Goal: Feedback & Contribution: Contribute content

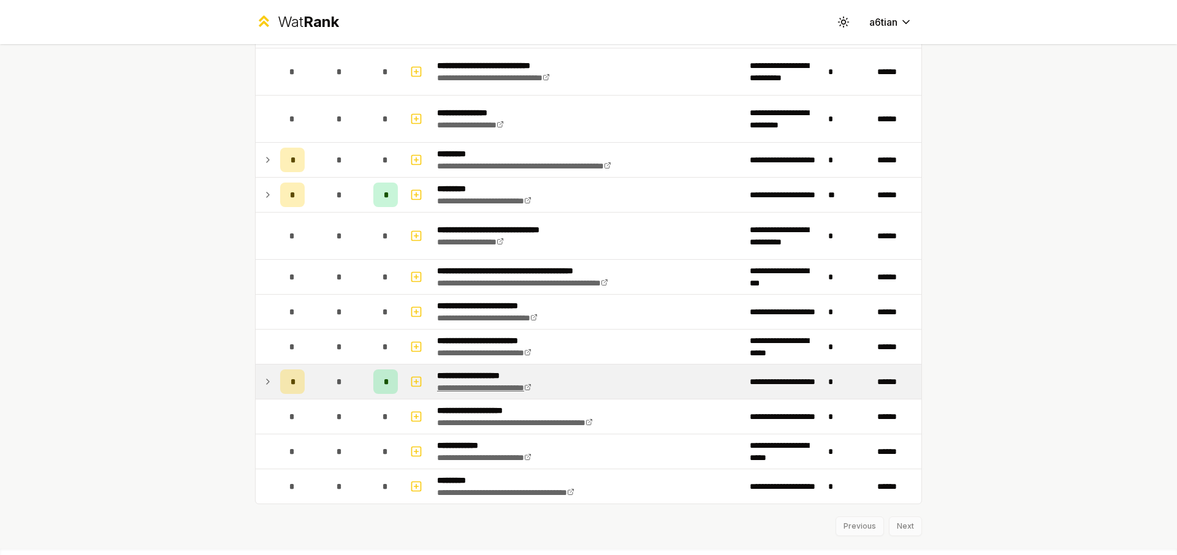
scroll to position [20, 0]
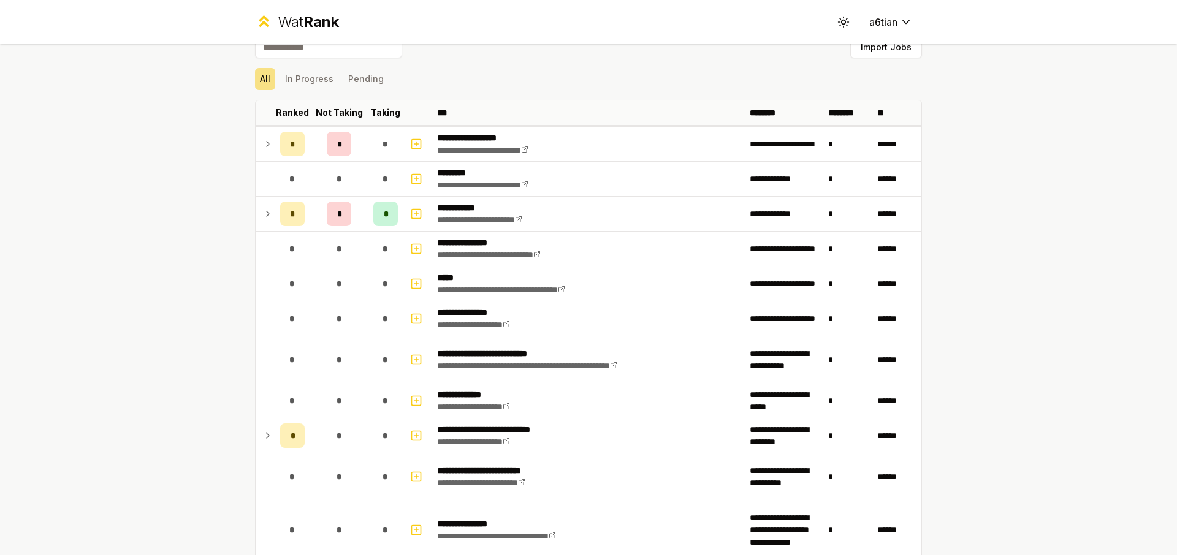
click at [1050, 370] on div "**********" at bounding box center [588, 277] width 1177 height 555
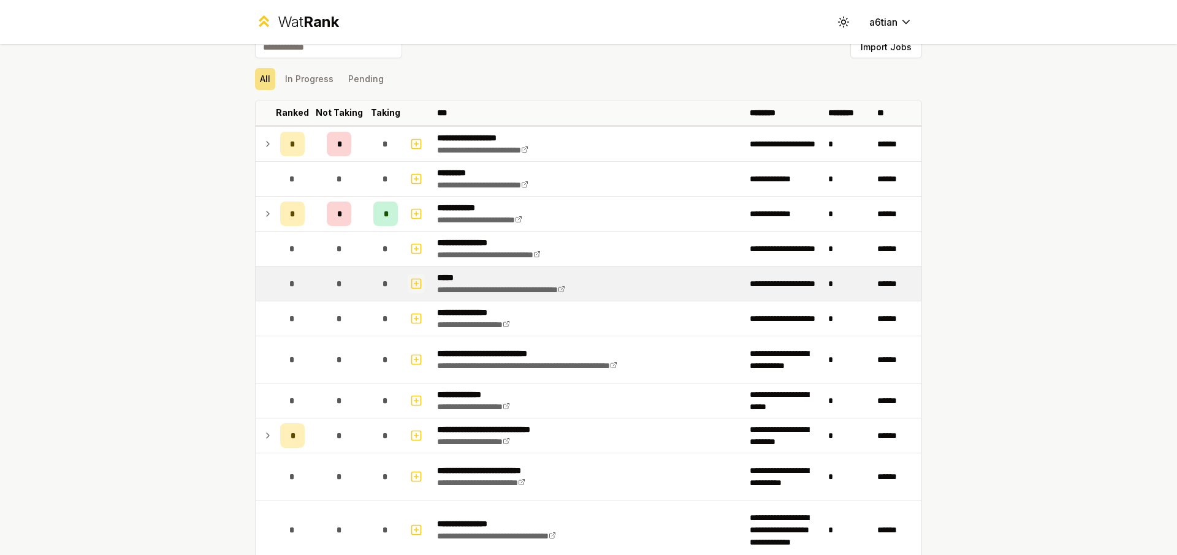
click at [419, 287] on icon "button" at bounding box center [416, 283] width 12 height 15
select select
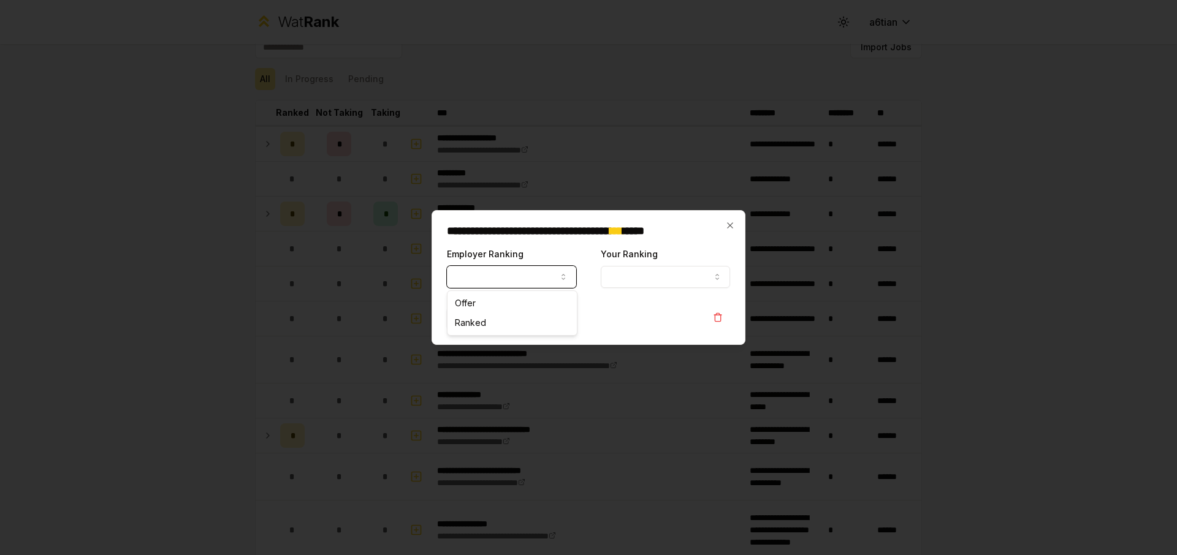
click at [515, 279] on button "Employer Ranking" at bounding box center [511, 277] width 129 height 22
select select "******"
click at [664, 262] on div "**********" at bounding box center [665, 267] width 129 height 42
click at [659, 278] on button "Your Ranking" at bounding box center [665, 277] width 129 height 22
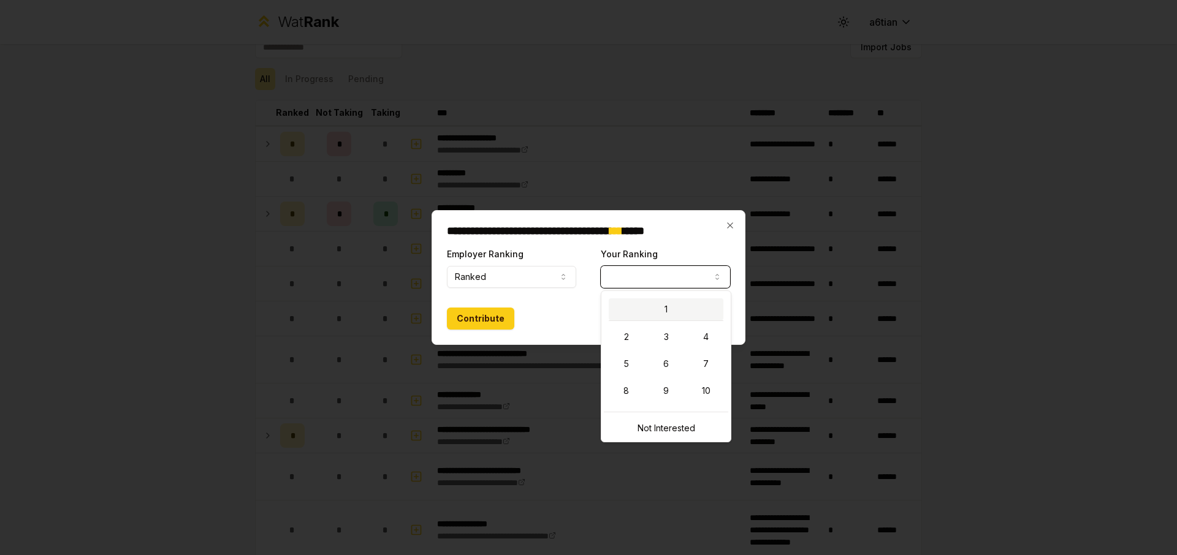
select select "*"
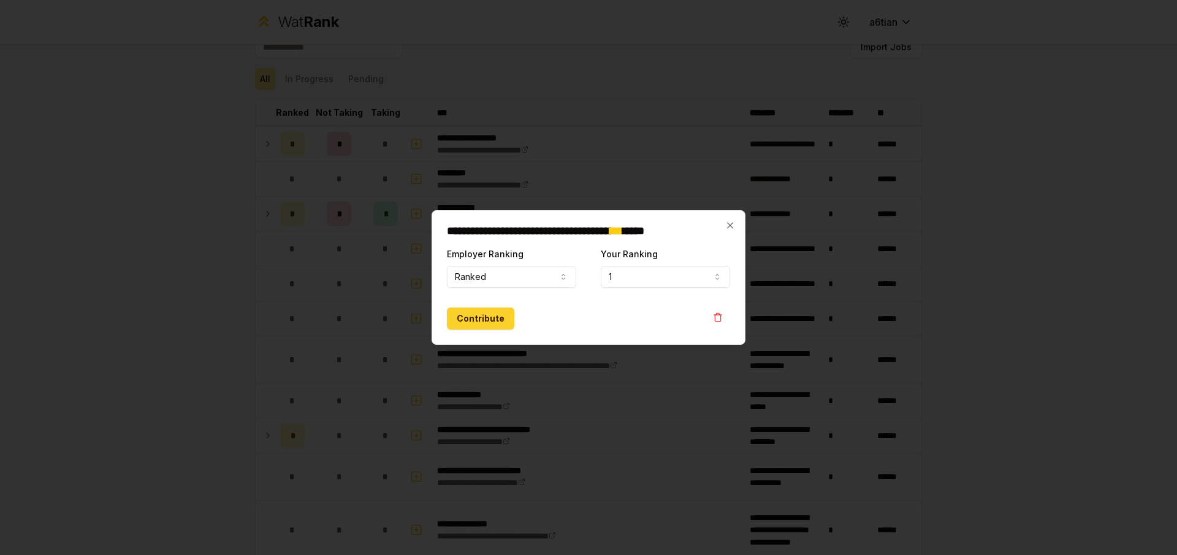
click at [499, 327] on button "Contribute" at bounding box center [480, 319] width 67 height 22
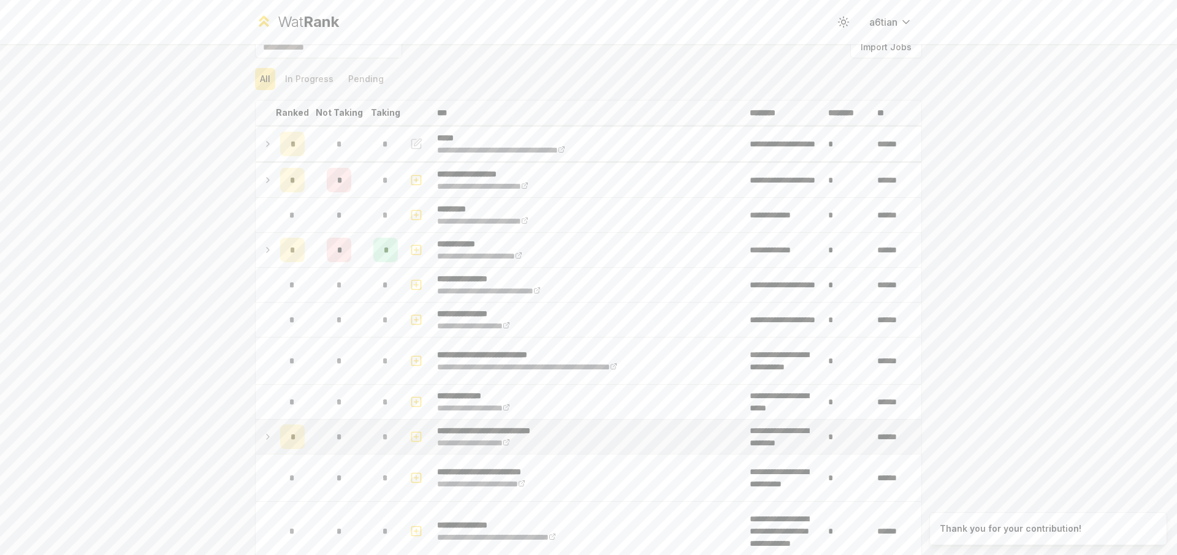
scroll to position [74, 0]
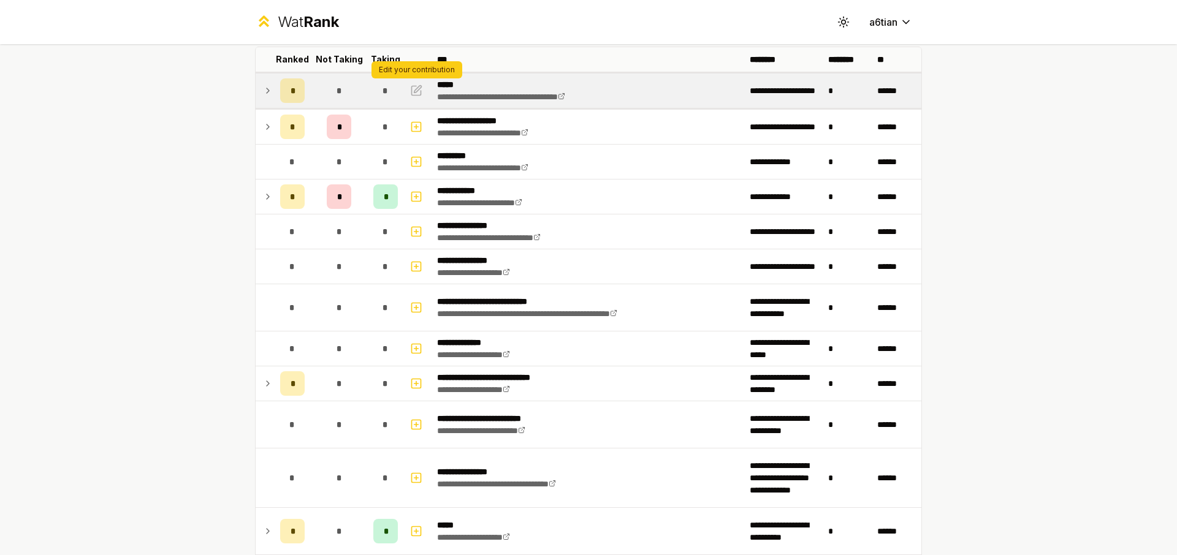
click at [388, 92] on span "*" at bounding box center [385, 91] width 6 height 12
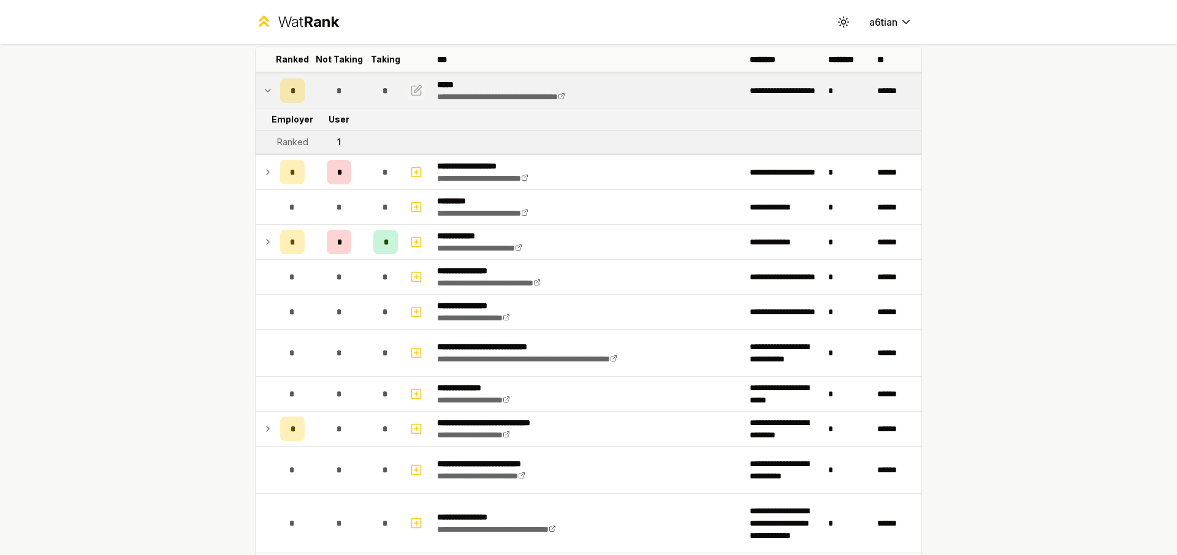
click at [412, 90] on icon "button" at bounding box center [416, 90] width 9 height 9
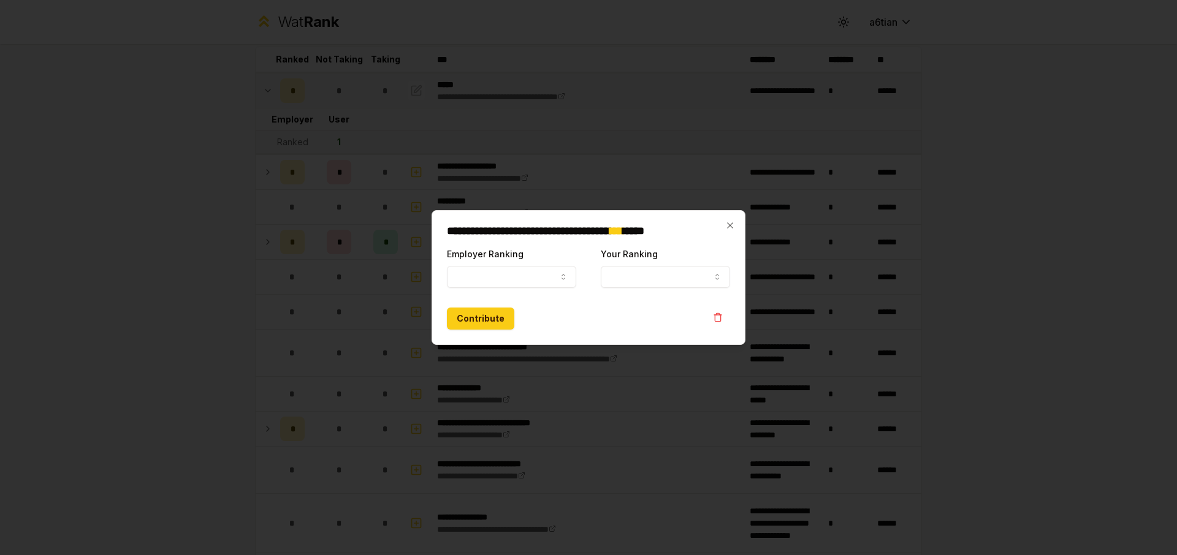
select select "******"
select select "*"
click at [732, 222] on icon "button" at bounding box center [730, 226] width 10 height 10
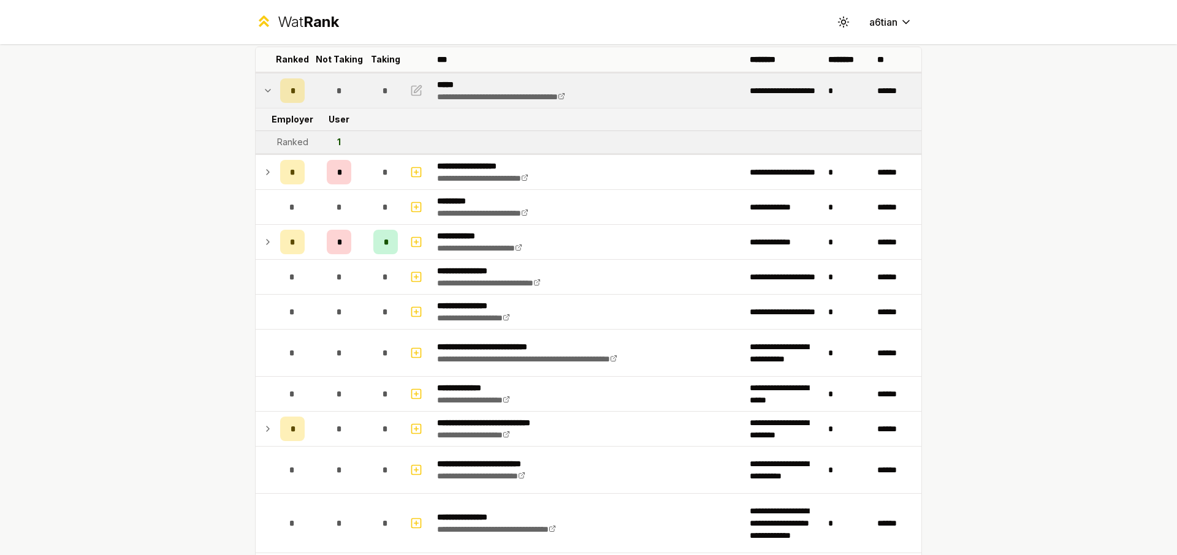
click at [346, 99] on div "*" at bounding box center [339, 90] width 25 height 25
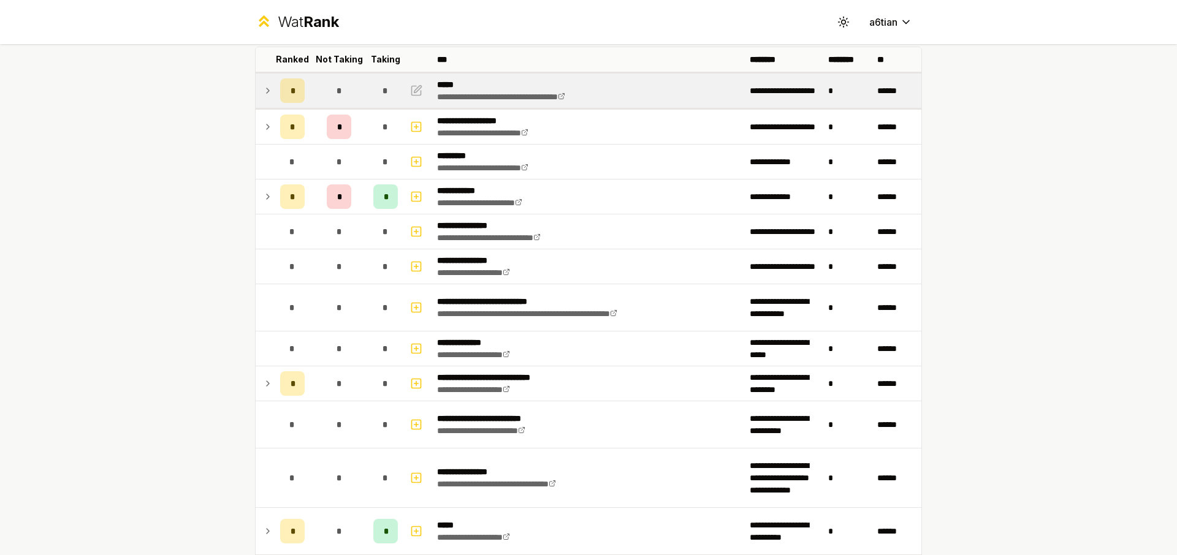
click at [378, 91] on div "*" at bounding box center [385, 90] width 25 height 25
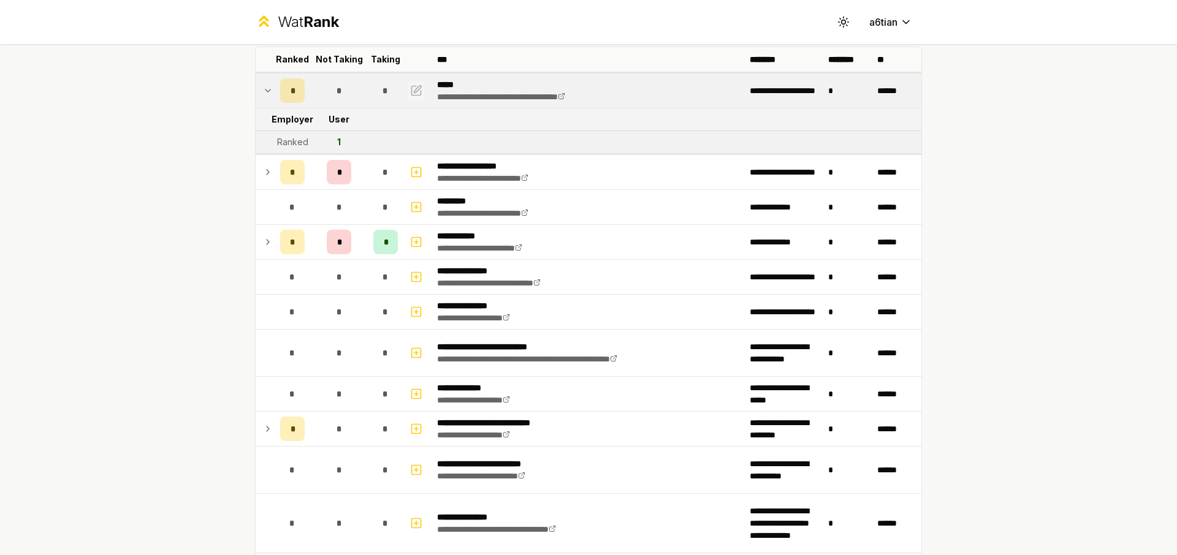
click at [419, 89] on icon "button" at bounding box center [417, 88] width 7 height 7
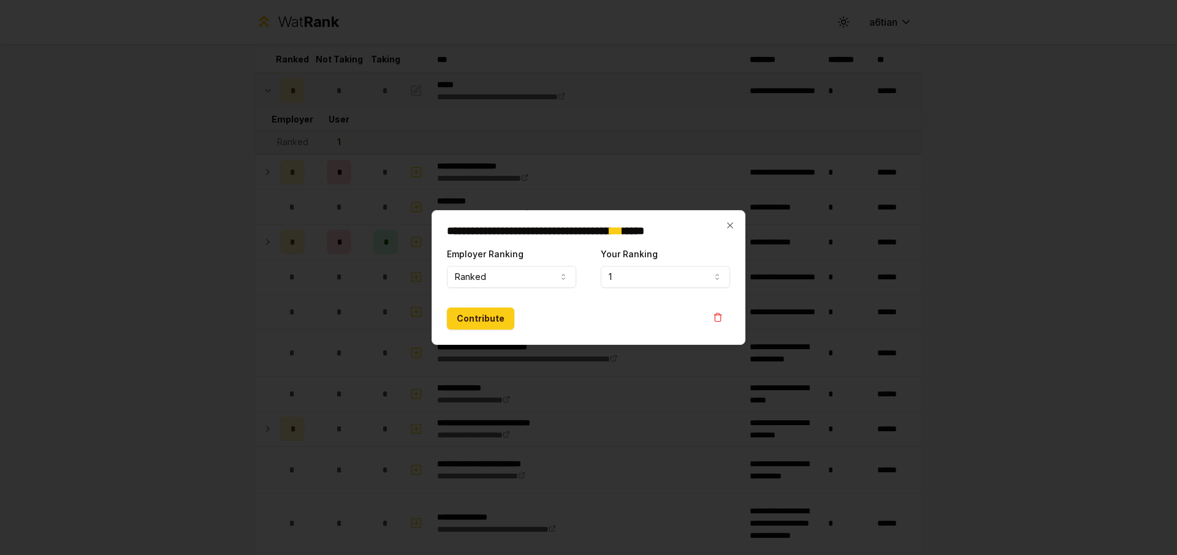
click at [647, 263] on div "**********" at bounding box center [665, 267] width 129 height 42
click at [644, 270] on button "1" at bounding box center [665, 277] width 129 height 22
click at [544, 318] on div "Contribute" at bounding box center [588, 319] width 283 height 22
click at [493, 319] on button "Contribute" at bounding box center [480, 319] width 67 height 22
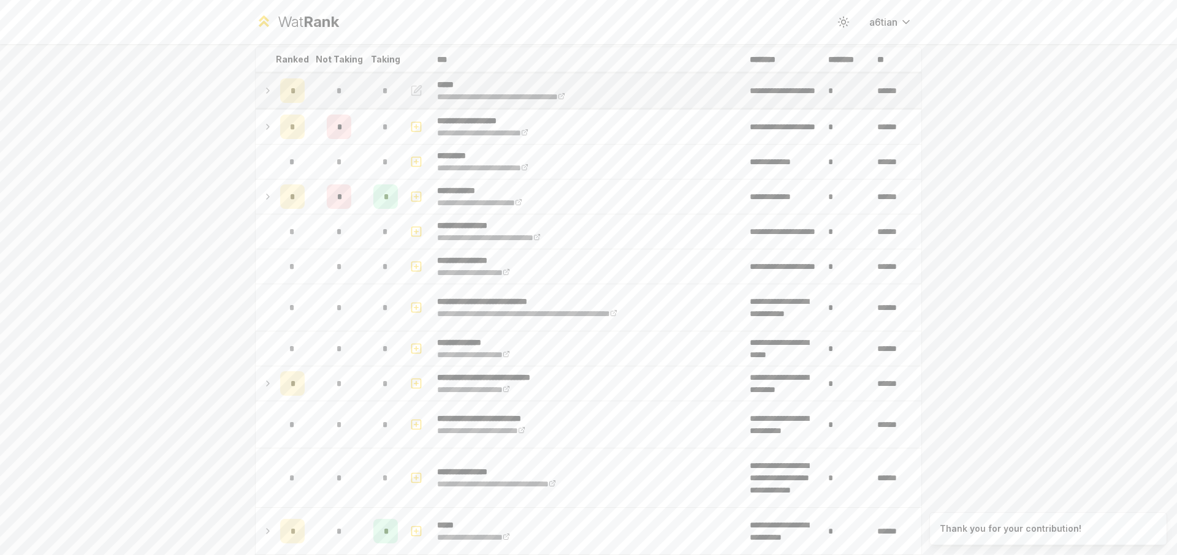
click at [341, 97] on span "*" at bounding box center [339, 91] width 6 height 12
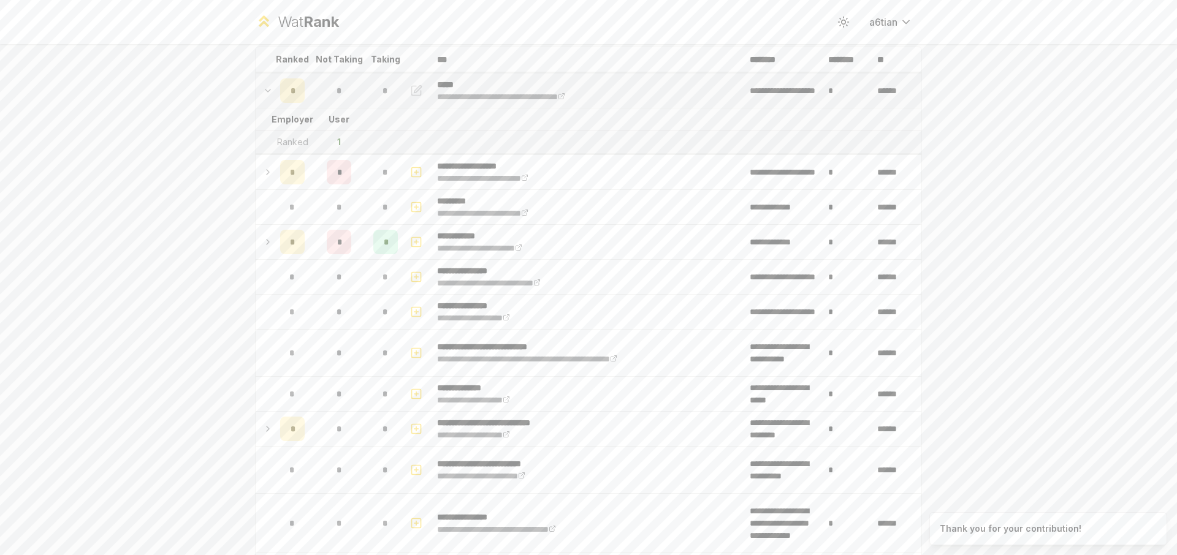
click at [336, 153] on td "1" at bounding box center [338, 142] width 59 height 22
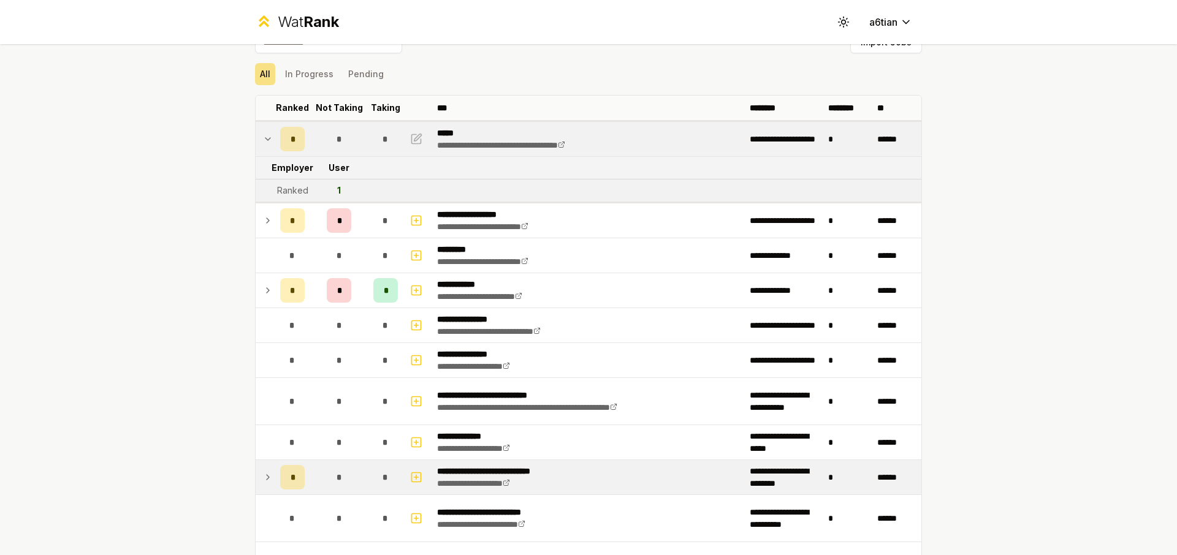
scroll to position [0, 0]
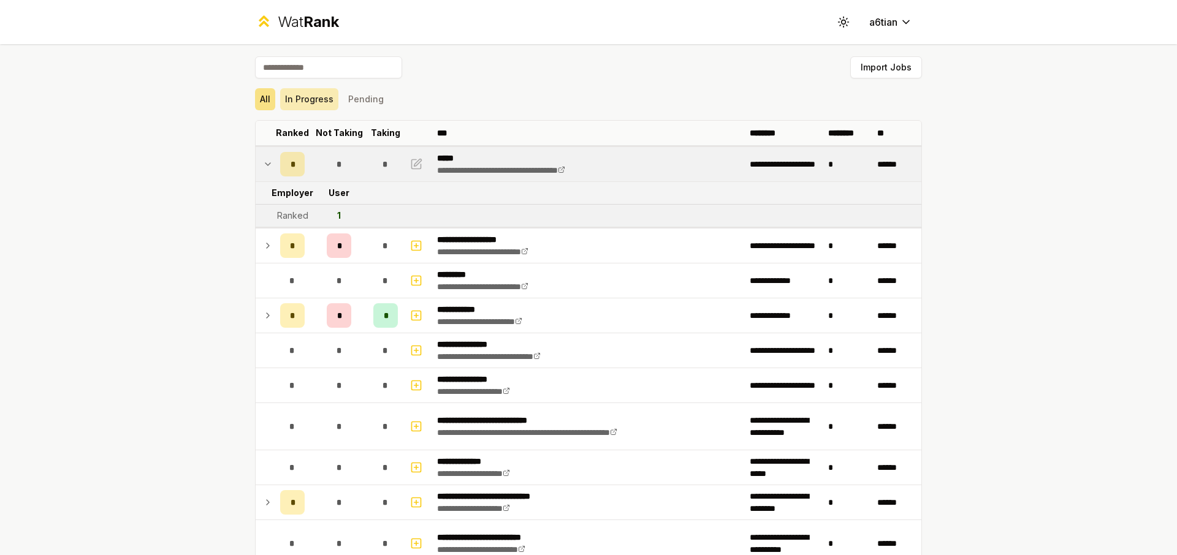
click at [315, 97] on button "In Progress" at bounding box center [309, 99] width 58 height 22
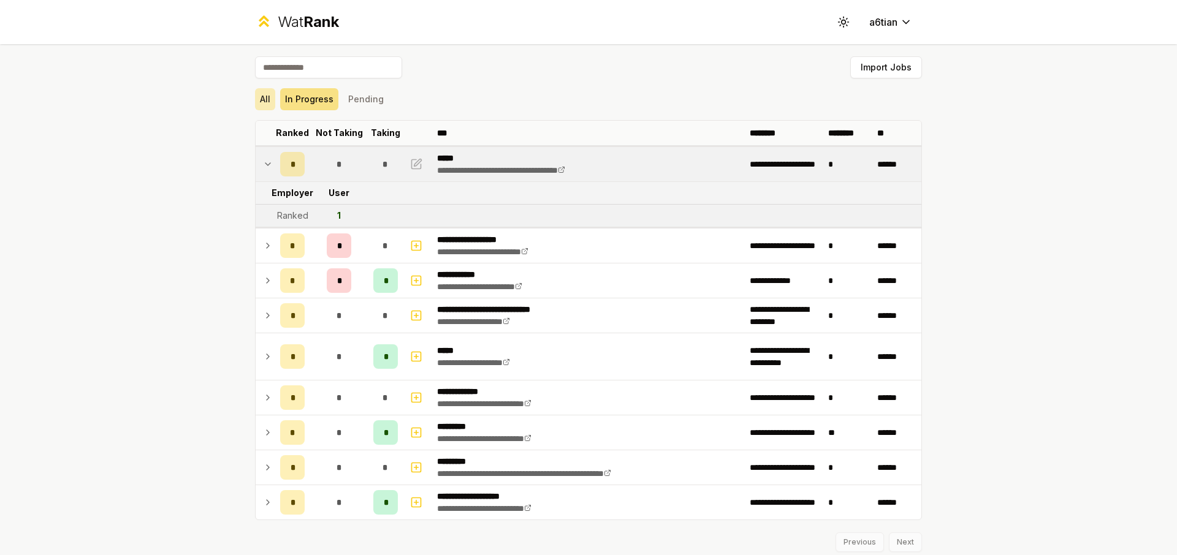
click at [264, 105] on button "All" at bounding box center [265, 99] width 20 height 22
